Goal: Information Seeking & Learning: Compare options

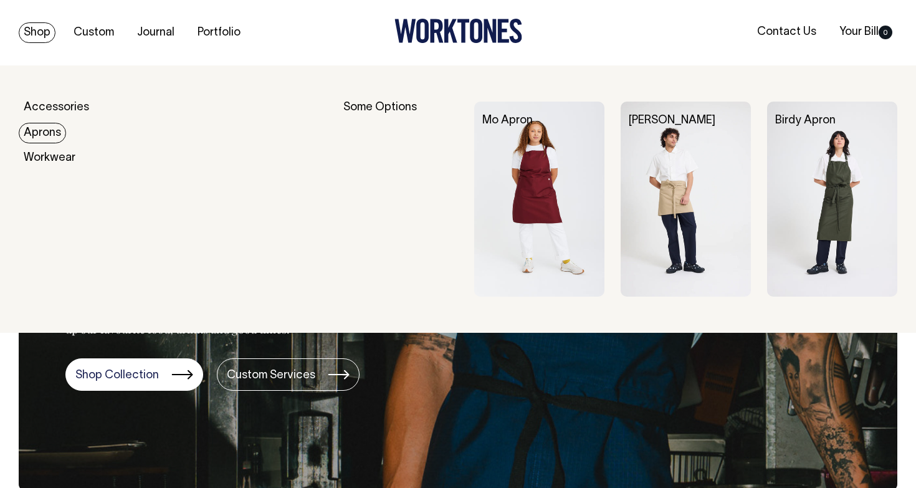
click at [40, 133] on link "Aprons" at bounding box center [42, 133] width 47 height 21
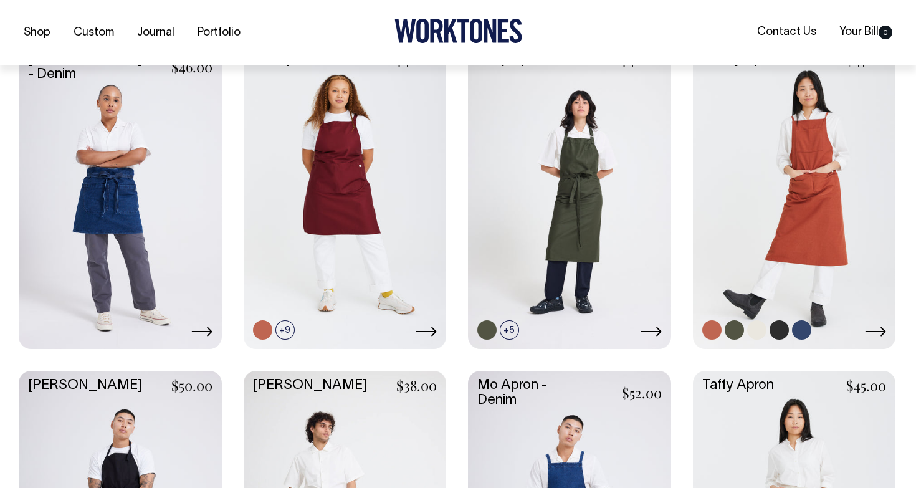
scroll to position [339, 0]
click at [782, 328] on link at bounding box center [778, 329] width 19 height 19
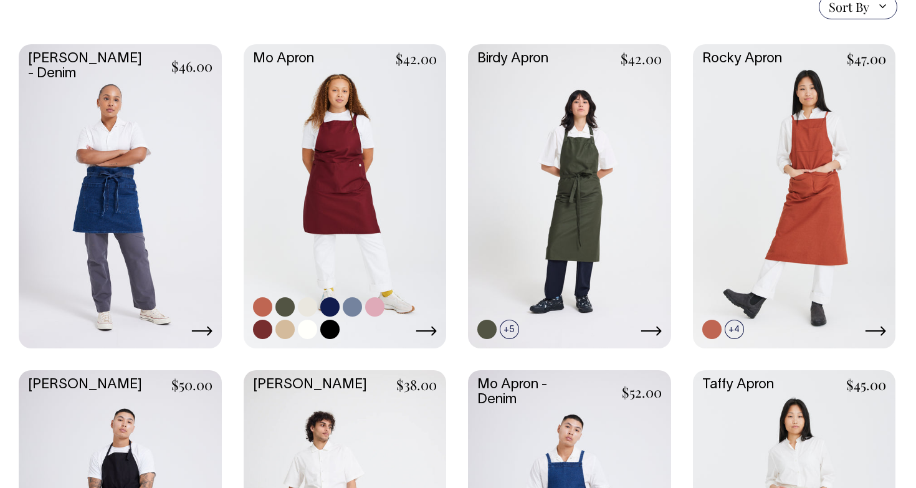
click at [258, 326] on link at bounding box center [262, 329] width 19 height 19
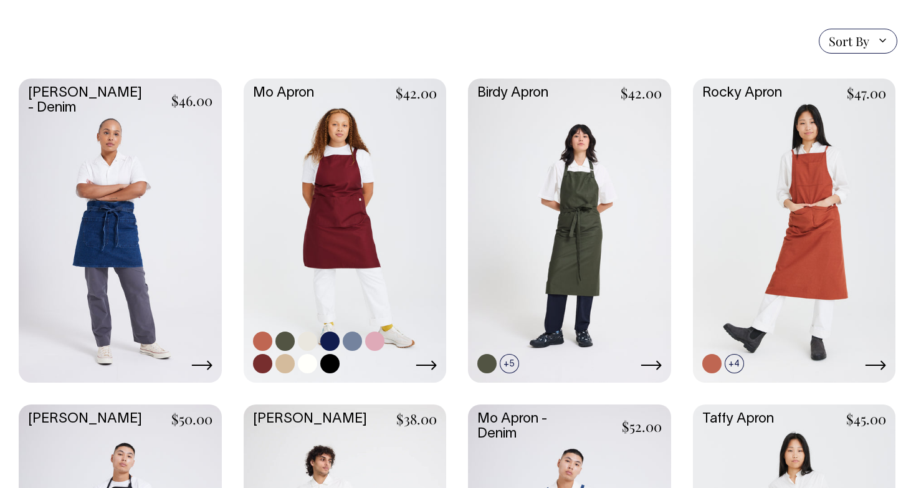
scroll to position [304, 0]
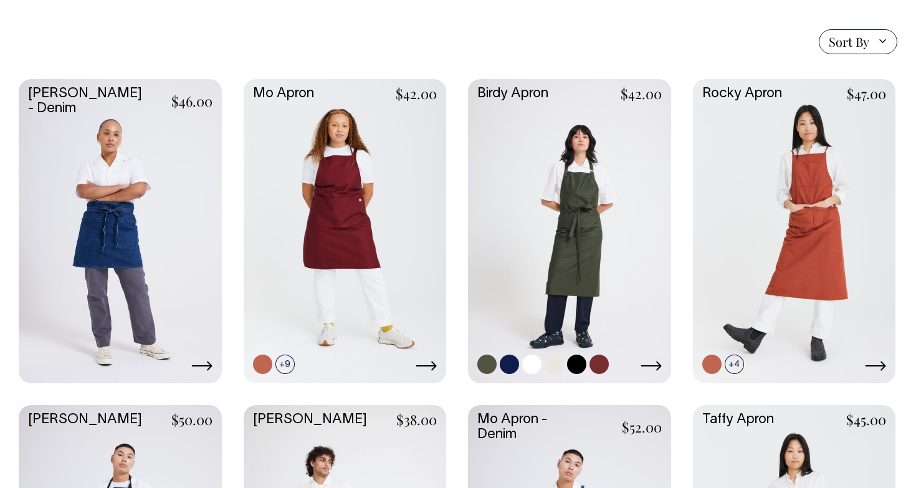
click at [602, 363] on link at bounding box center [598, 363] width 19 height 19
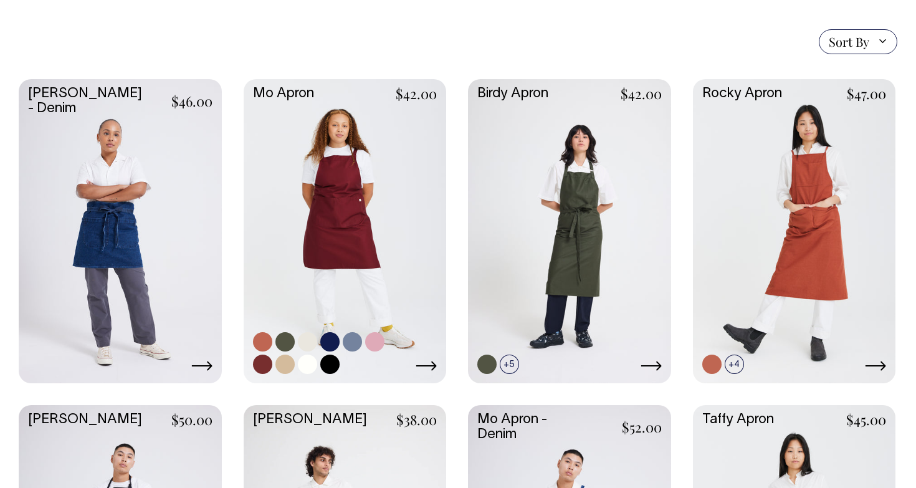
click at [370, 154] on link at bounding box center [345, 230] width 203 height 302
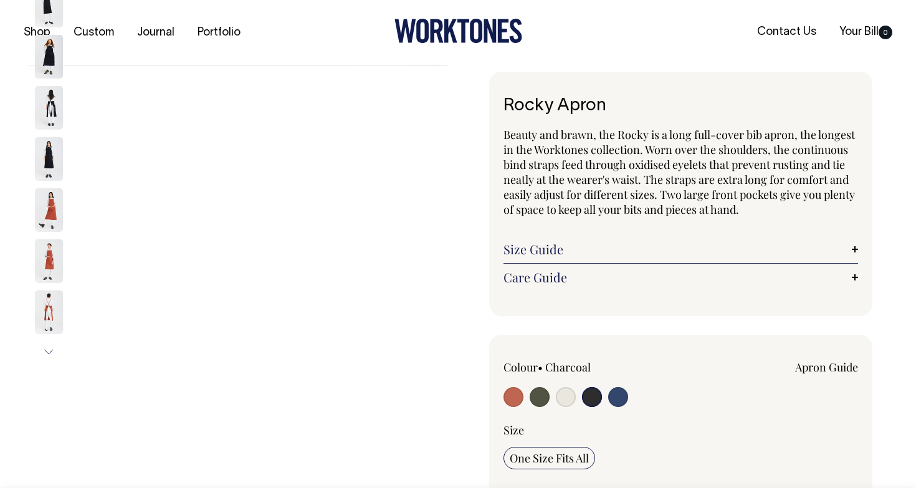
select select "Charcoal"
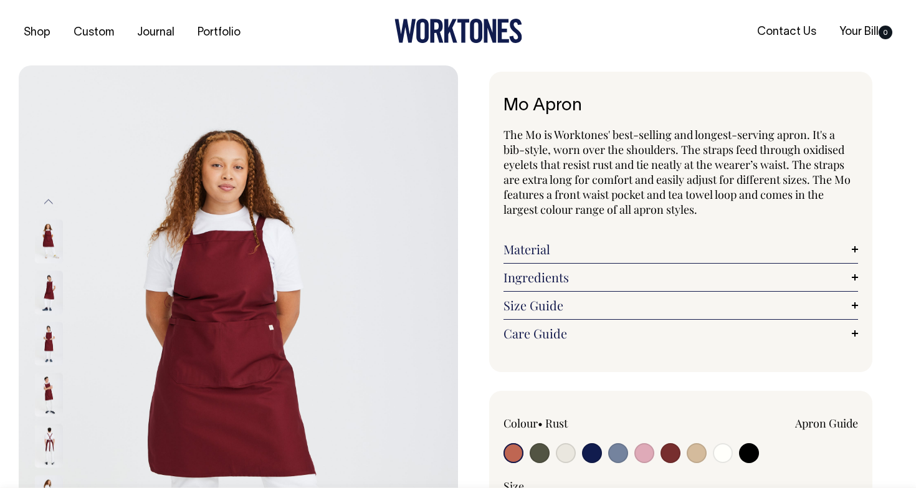
radio input "true"
select select "Burgundy"
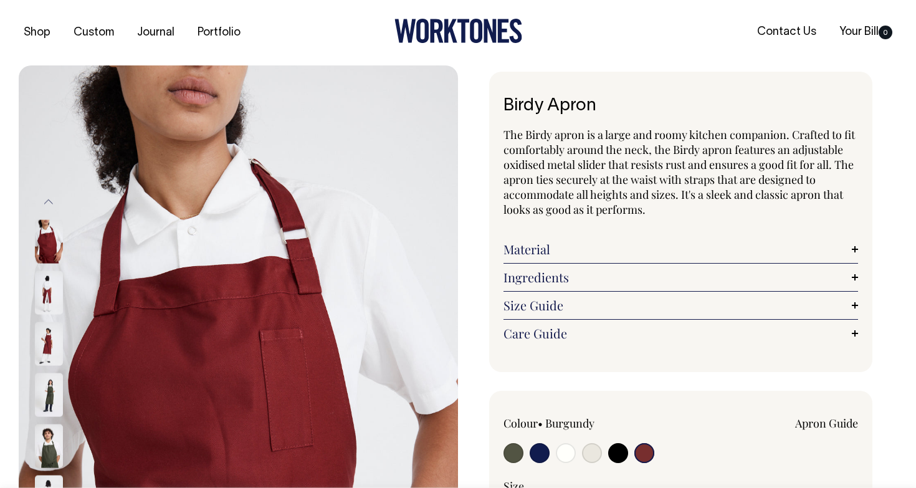
select select "Burgundy"
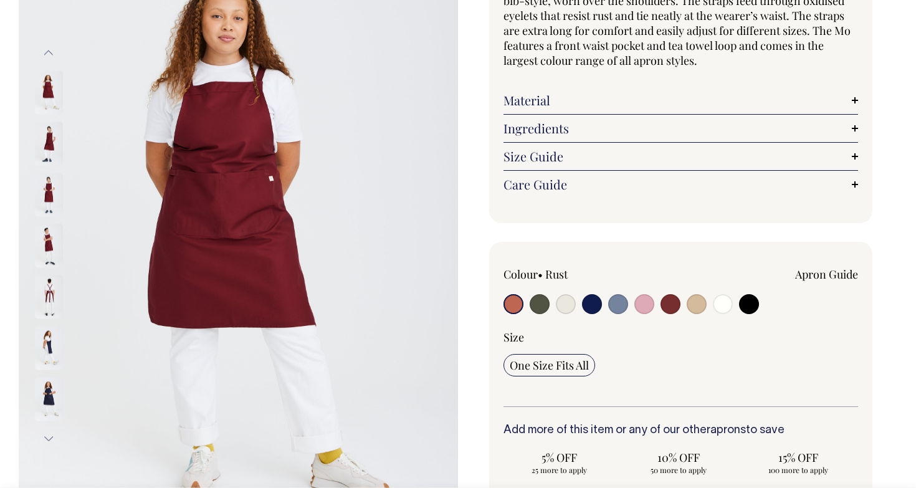
scroll to position [150, 0]
